Goal: Task Accomplishment & Management: Complete application form

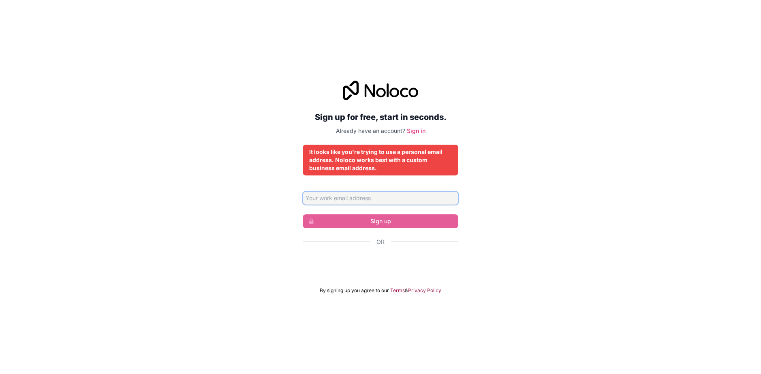
click at [341, 195] on input "Email address" at bounding box center [381, 198] width 156 height 13
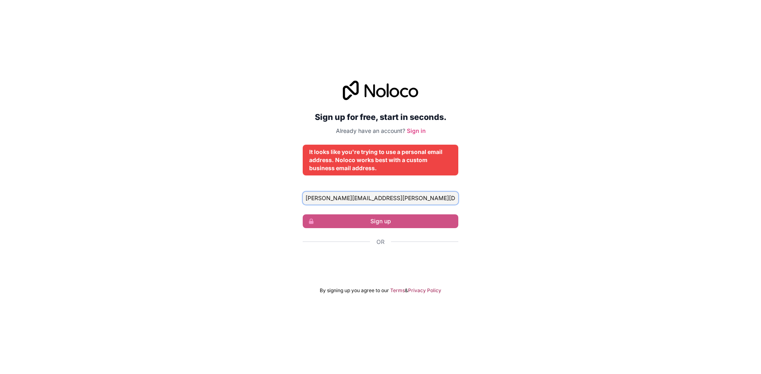
type input "[PERSON_NAME][EMAIL_ADDRESS][PERSON_NAME][DOMAIN_NAME]"
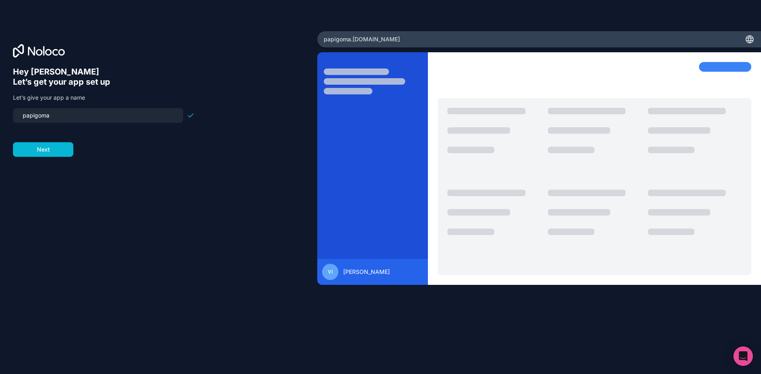
click at [25, 118] on input "papigoma" at bounding box center [98, 115] width 160 height 11
type input "papigoma"
click at [60, 152] on button "Next" at bounding box center [43, 149] width 60 height 15
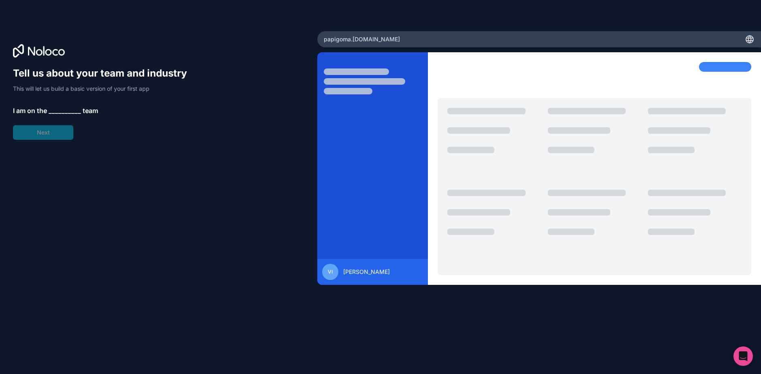
click at [59, 108] on span "__________" at bounding box center [65, 111] width 32 height 10
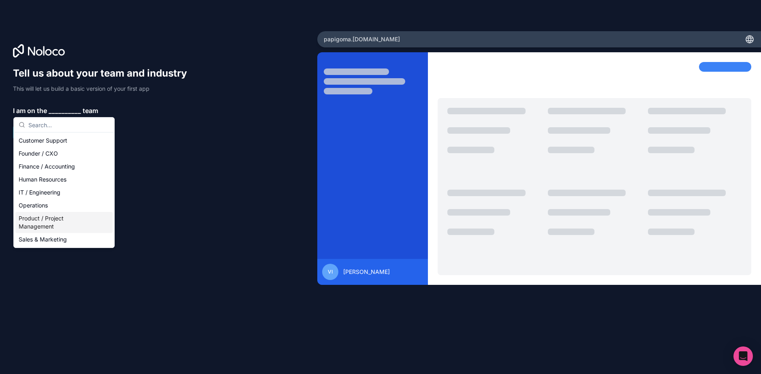
click at [49, 226] on div "Product / Project Management" at bounding box center [63, 222] width 97 height 21
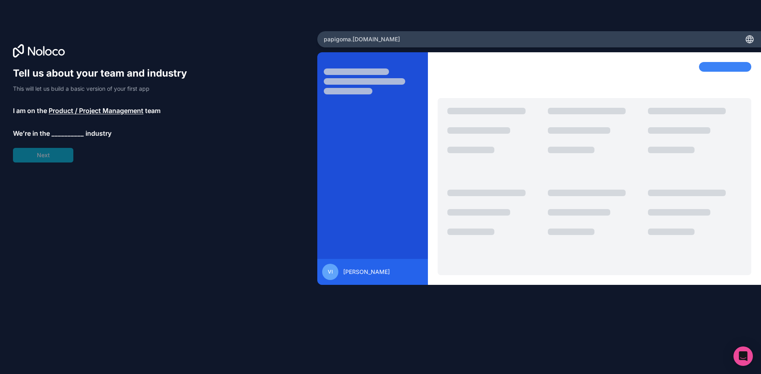
click at [64, 134] on span "__________" at bounding box center [67, 133] width 32 height 10
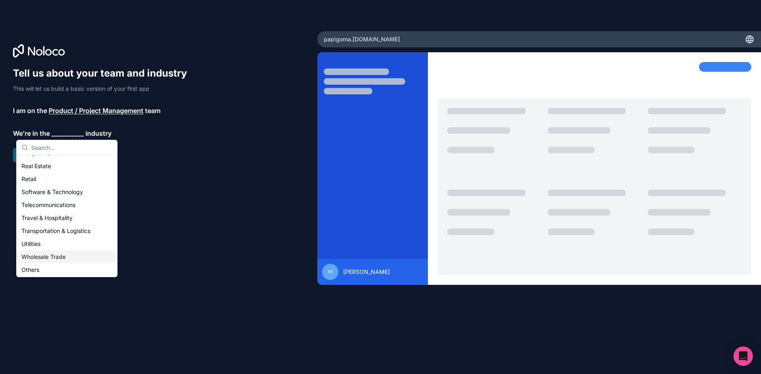
scroll to position [167, 0]
click at [48, 271] on div "Others" at bounding box center [66, 268] width 97 height 13
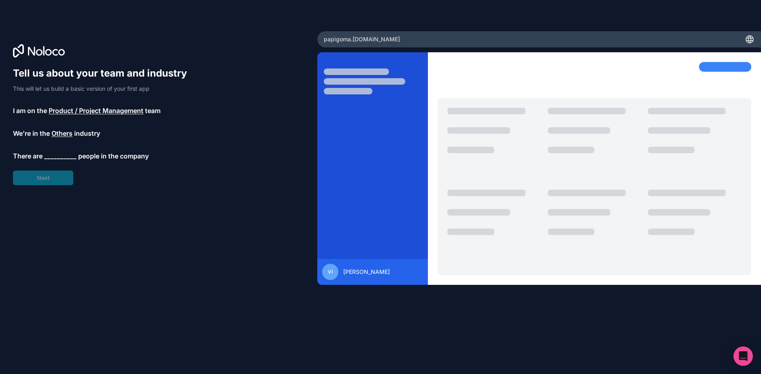
click at [60, 155] on span "__________" at bounding box center [60, 156] width 32 height 10
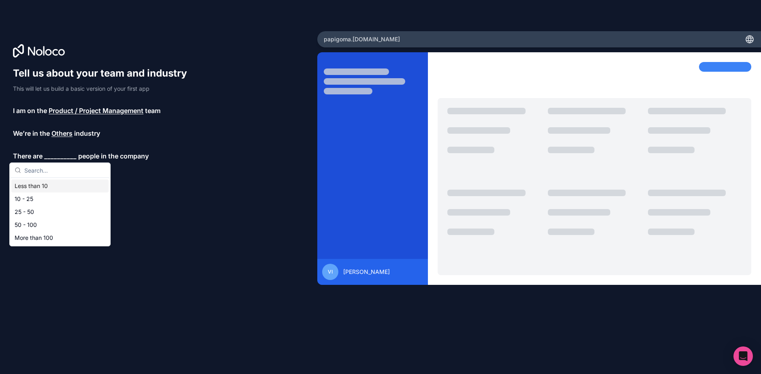
click at [51, 188] on div "Less than 10" at bounding box center [59, 185] width 97 height 13
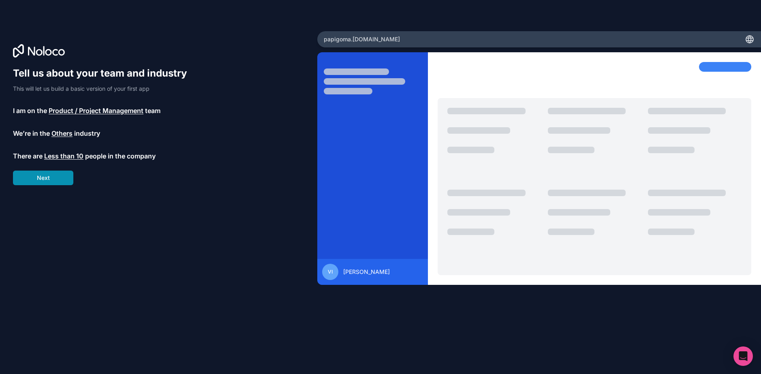
click at [48, 181] on button "Next" at bounding box center [43, 178] width 60 height 15
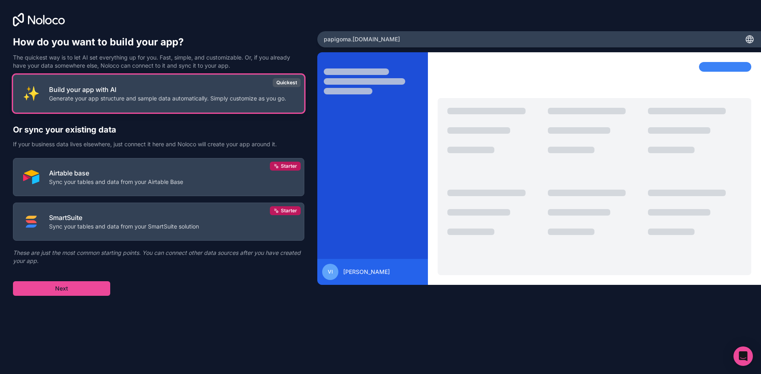
click at [118, 99] on p "Generate your app structure and sample data automatically. Simply customize as …" at bounding box center [167, 98] width 237 height 8
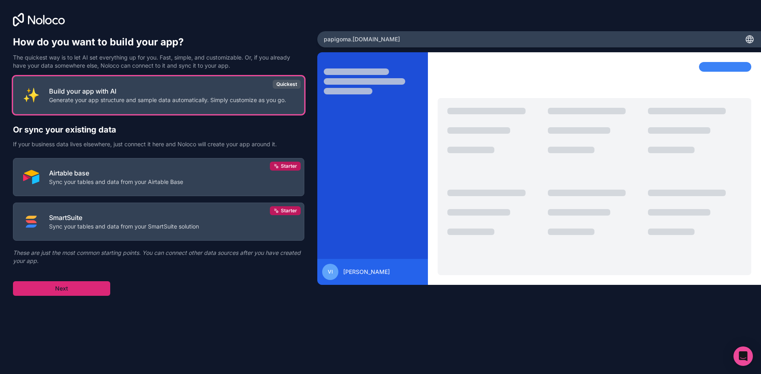
click at [60, 288] on button "Next" at bounding box center [61, 288] width 97 height 15
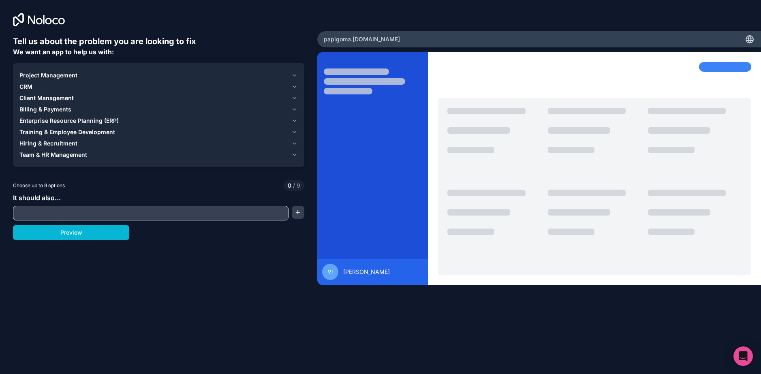
click at [148, 215] on input "text" at bounding box center [150, 212] width 271 height 11
click at [79, 157] on span "Team & HR Management" at bounding box center [53, 155] width 68 height 8
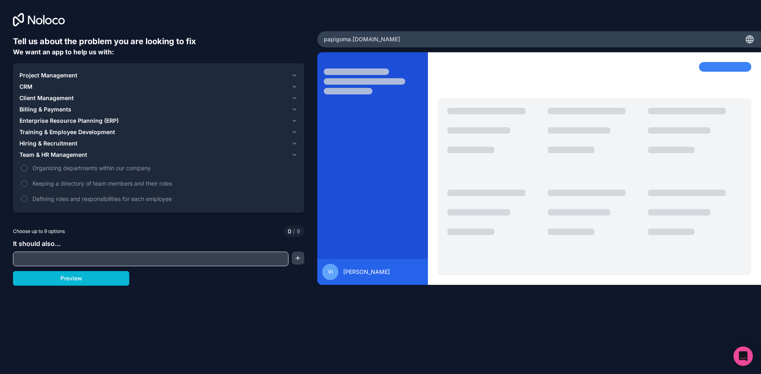
click at [78, 157] on span "Team & HR Management" at bounding box center [53, 155] width 68 height 8
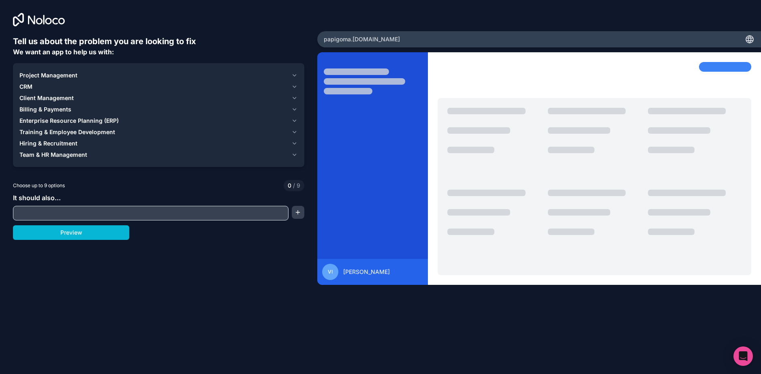
click at [30, 75] on span "Project Management" at bounding box center [48, 75] width 58 height 8
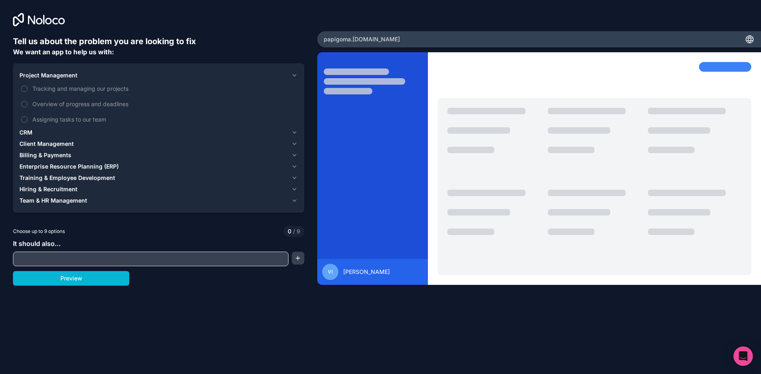
click at [30, 75] on span "Project Management" at bounding box center [48, 75] width 58 height 8
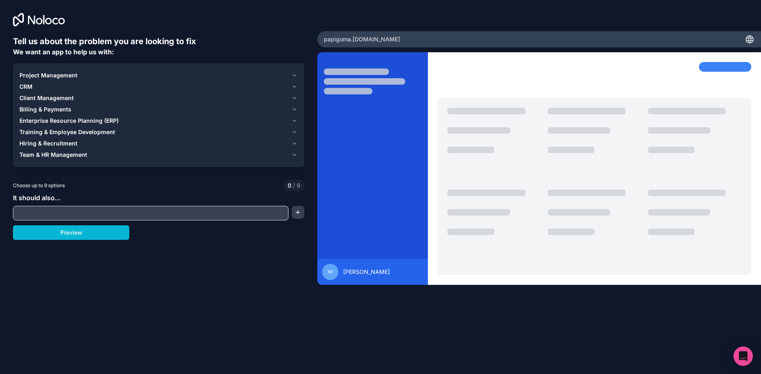
click at [53, 216] on input "text" at bounding box center [150, 212] width 271 height 11
type input "should"
click at [580, 18] on div "Tell us about the problem you are looking to fix We want an app to help us with…" at bounding box center [380, 187] width 761 height 374
